Goal: Navigation & Orientation: Go to known website

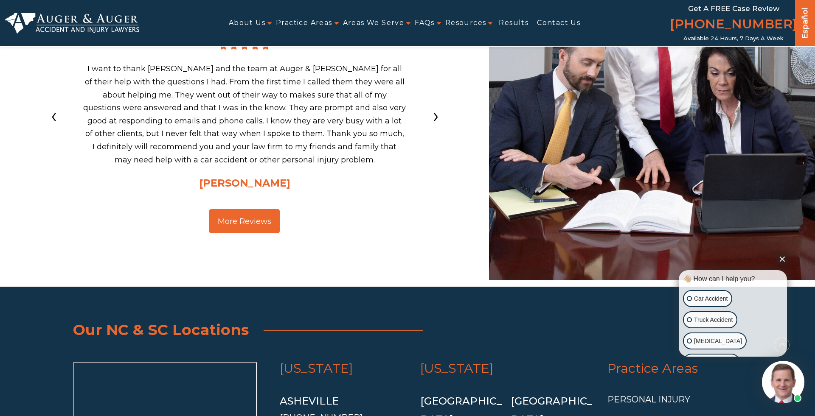
scroll to position [3163, 0]
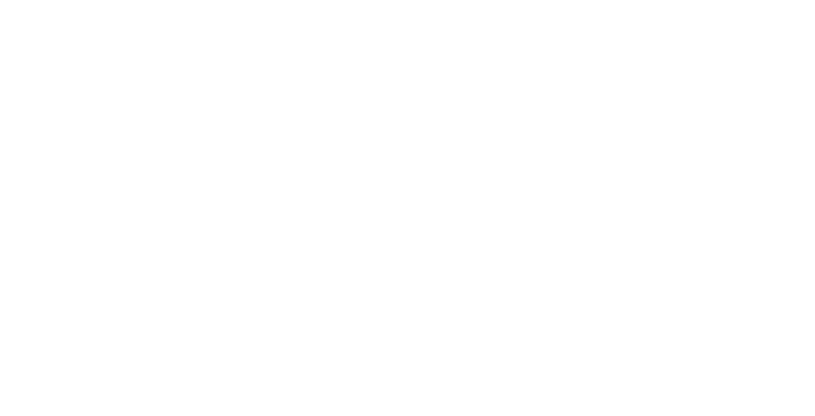
scroll to position [3219, 0]
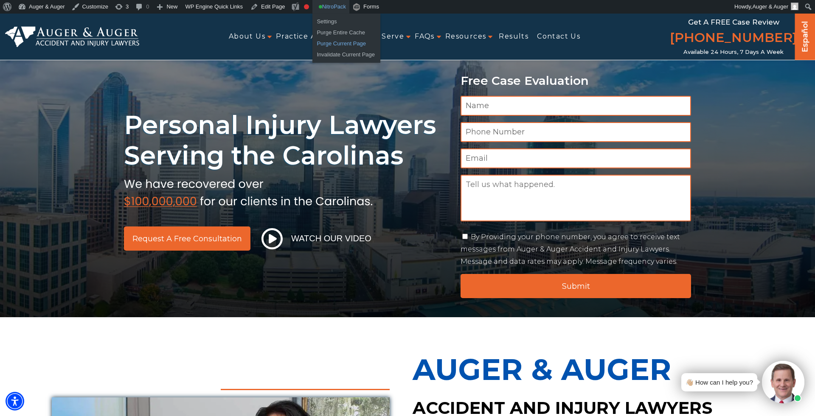
click at [341, 43] on link "Purge Current Page" at bounding box center [346, 43] width 68 height 11
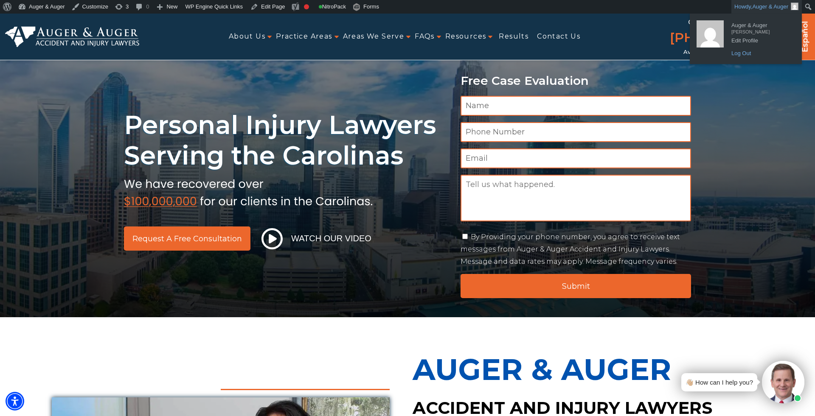
click at [752, 54] on link "Log Out" at bounding box center [761, 53] width 68 height 11
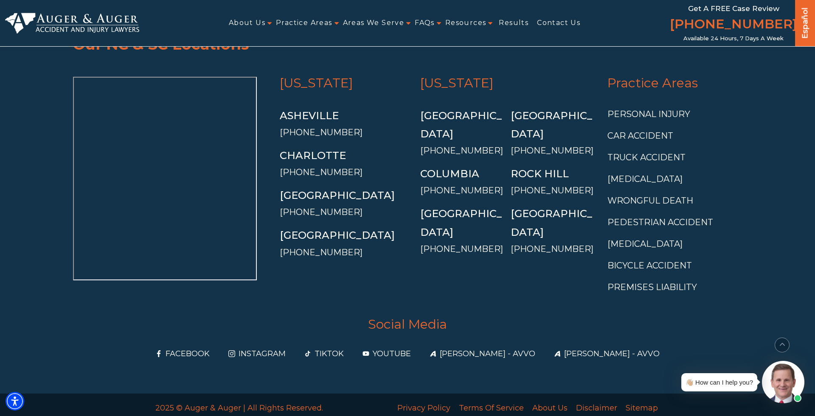
scroll to position [3166, 0]
